Goal: Transaction & Acquisition: Download file/media

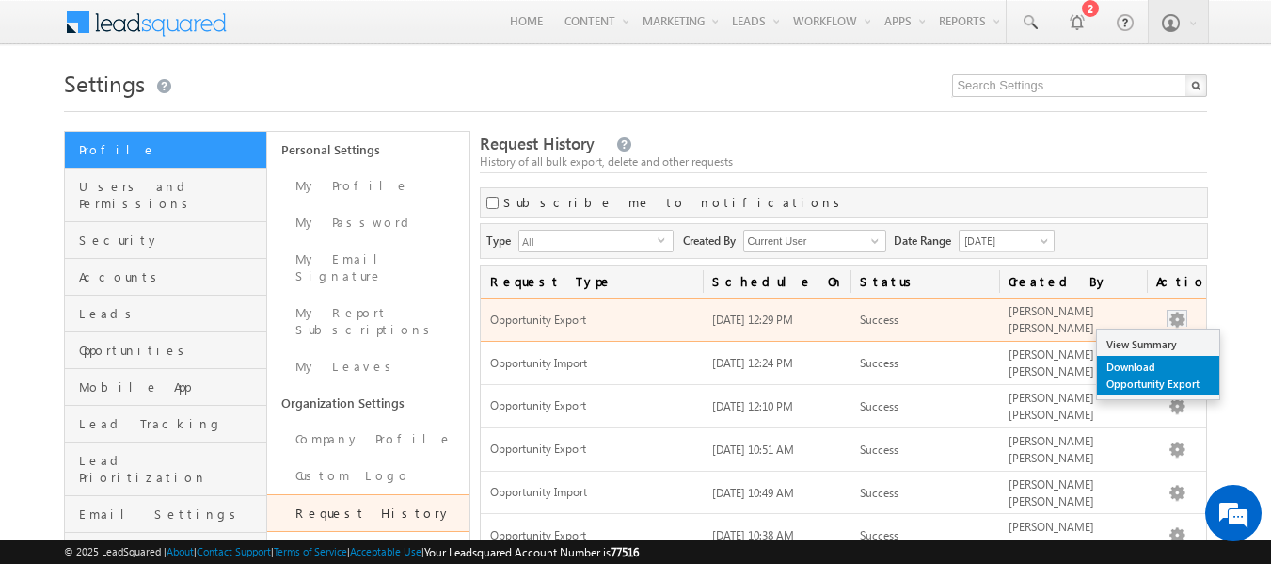
click at [1130, 374] on link "Download Opportunity Export" at bounding box center [1158, 376] width 122 height 40
